Goal: Contribute content: Add original content to the website for others to see

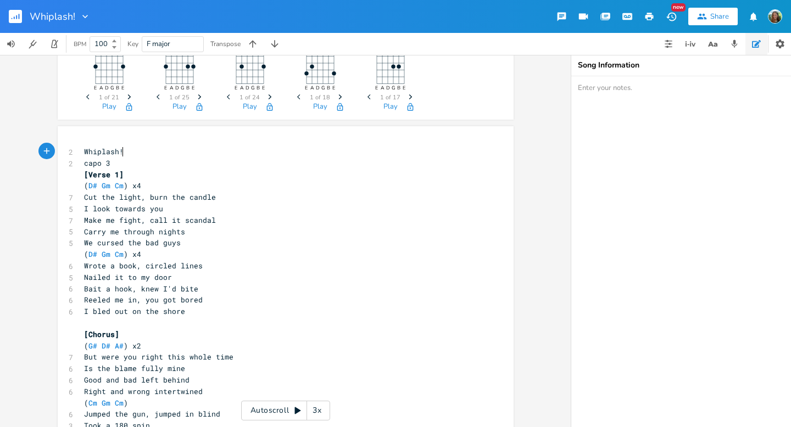
scroll to position [37, 0]
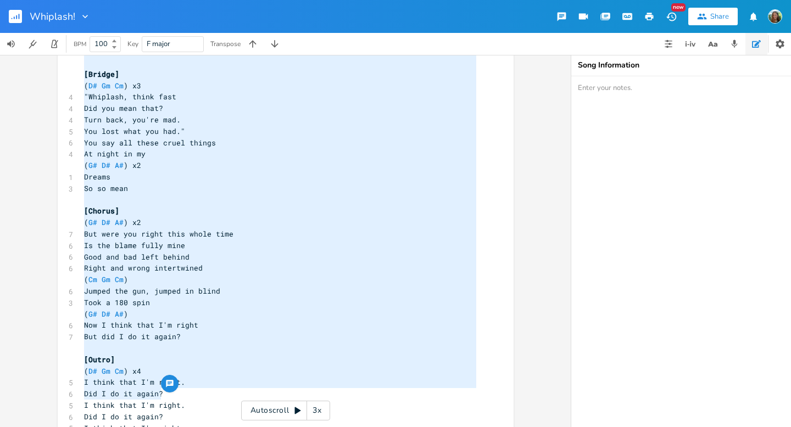
type textarea "Cut the light, burn the candle I look towards you Make me fight, call it scanda…"
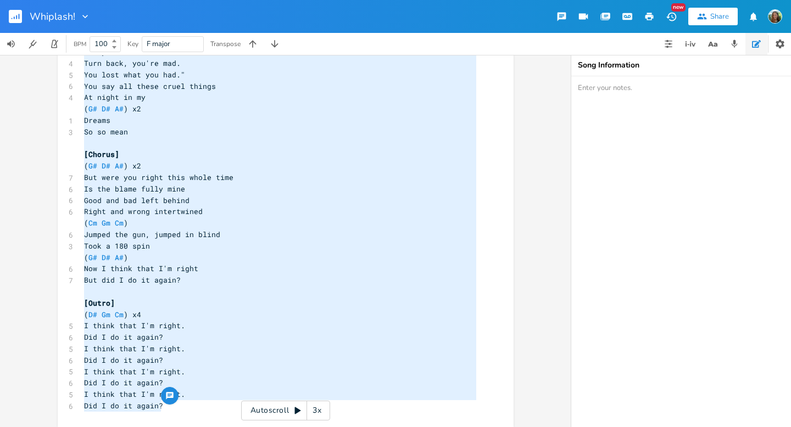
drag, startPoint x: 78, startPoint y: 198, endPoint x: 201, endPoint y: 425, distance: 258.4
click at [7, 18] on div "Whiplash!" at bounding box center [45, 16] width 91 height 33
click at [9, 19] on rect "button" at bounding box center [15, 16] width 13 height 13
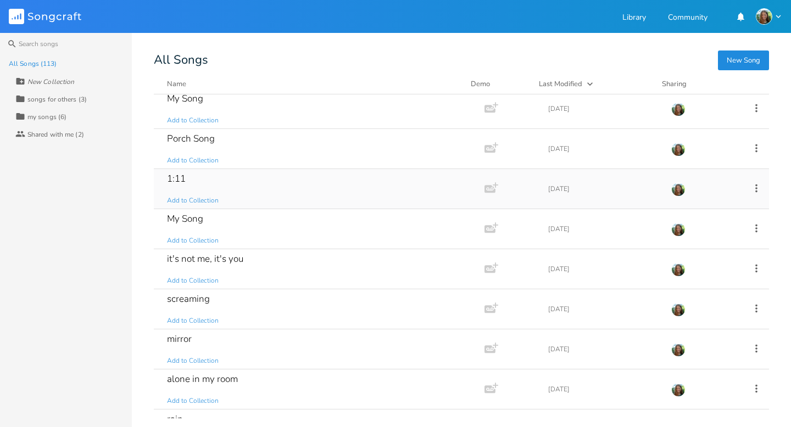
scroll to position [393, 0]
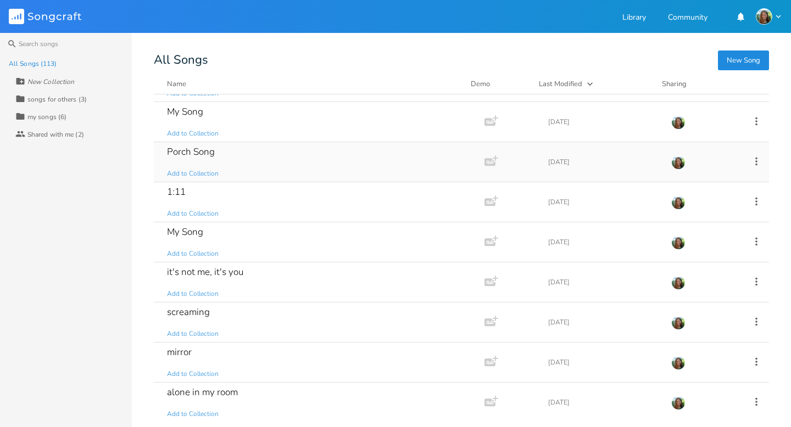
click at [202, 153] on div "Porch Song" at bounding box center [191, 151] width 48 height 9
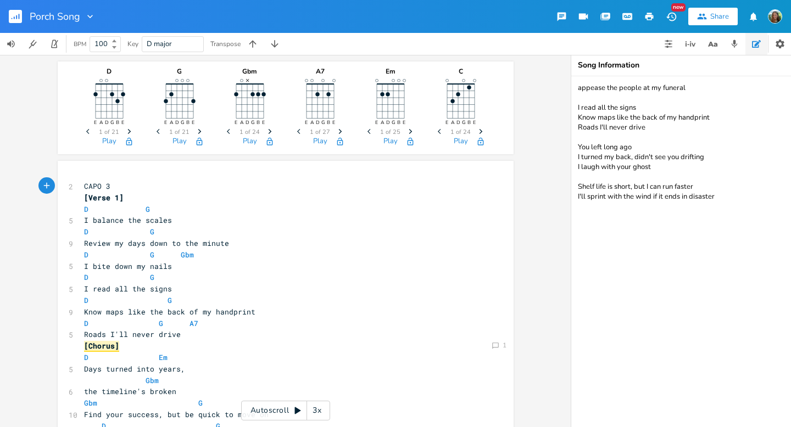
scroll to position [13, 0]
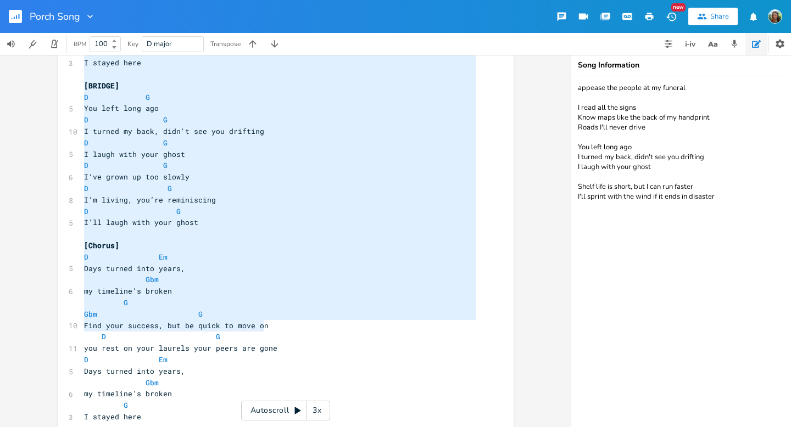
type textarea "CAPO 3 [Verse 1] D G I balance the [PERSON_NAME] Review my days down to the min…"
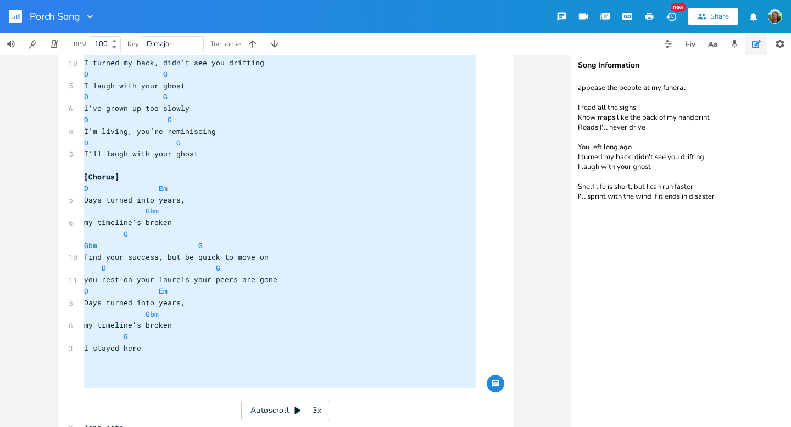
drag, startPoint x: 80, startPoint y: 175, endPoint x: 320, endPoint y: 427, distance: 347.8
click at [320, 427] on div "2 CAPO 3 [Verse 1] D G 5 I balance the scales D G 9 Review my days down to the …" at bounding box center [280, 246] width 397 height 2068
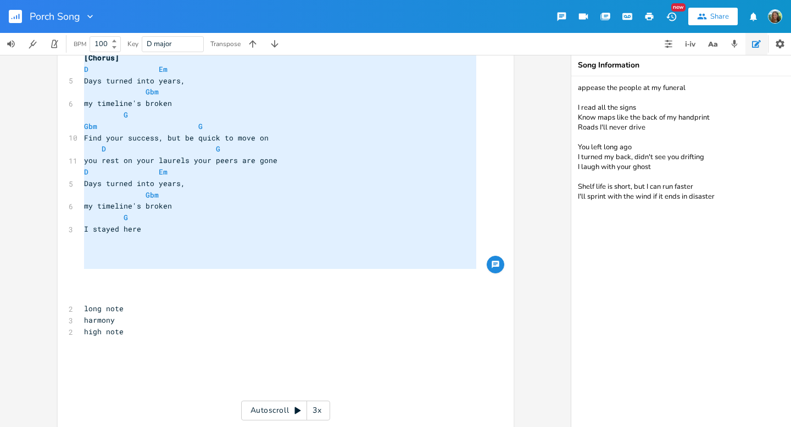
scroll to position [1091, 0]
